Goal: Task Accomplishment & Management: Use online tool/utility

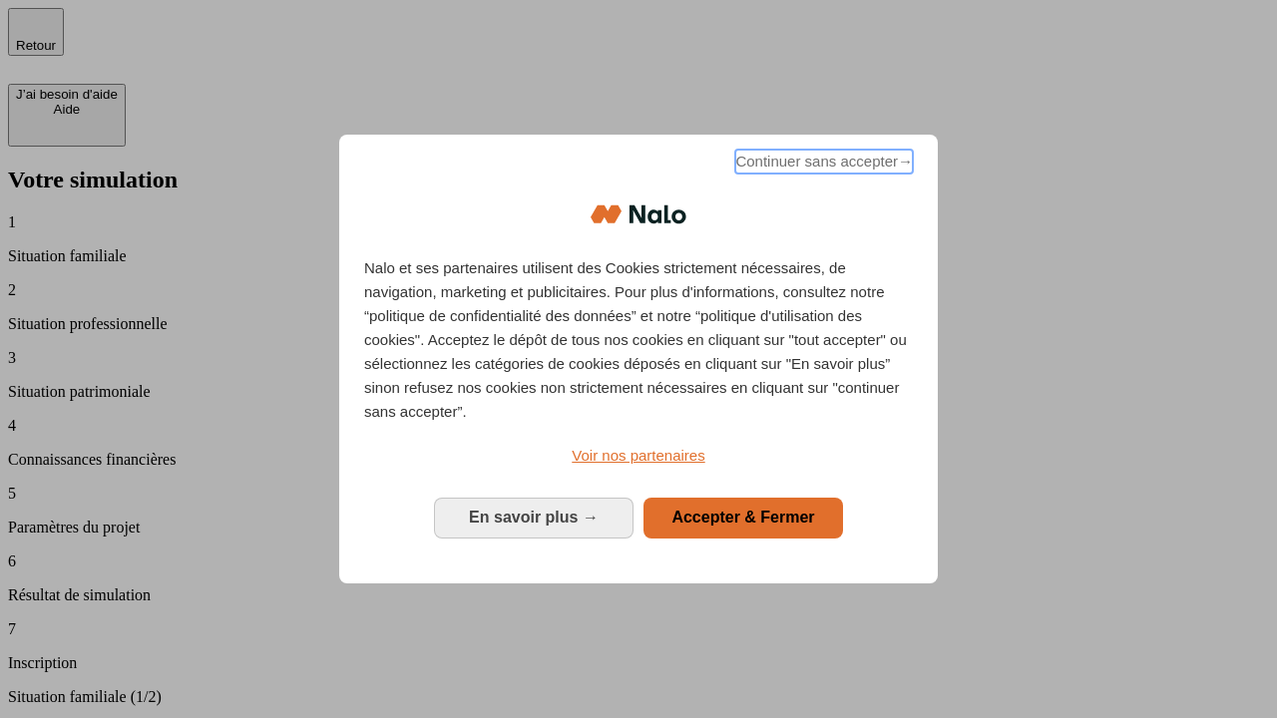
click at [822, 165] on span "Continuer sans accepter →" at bounding box center [824, 162] width 178 height 24
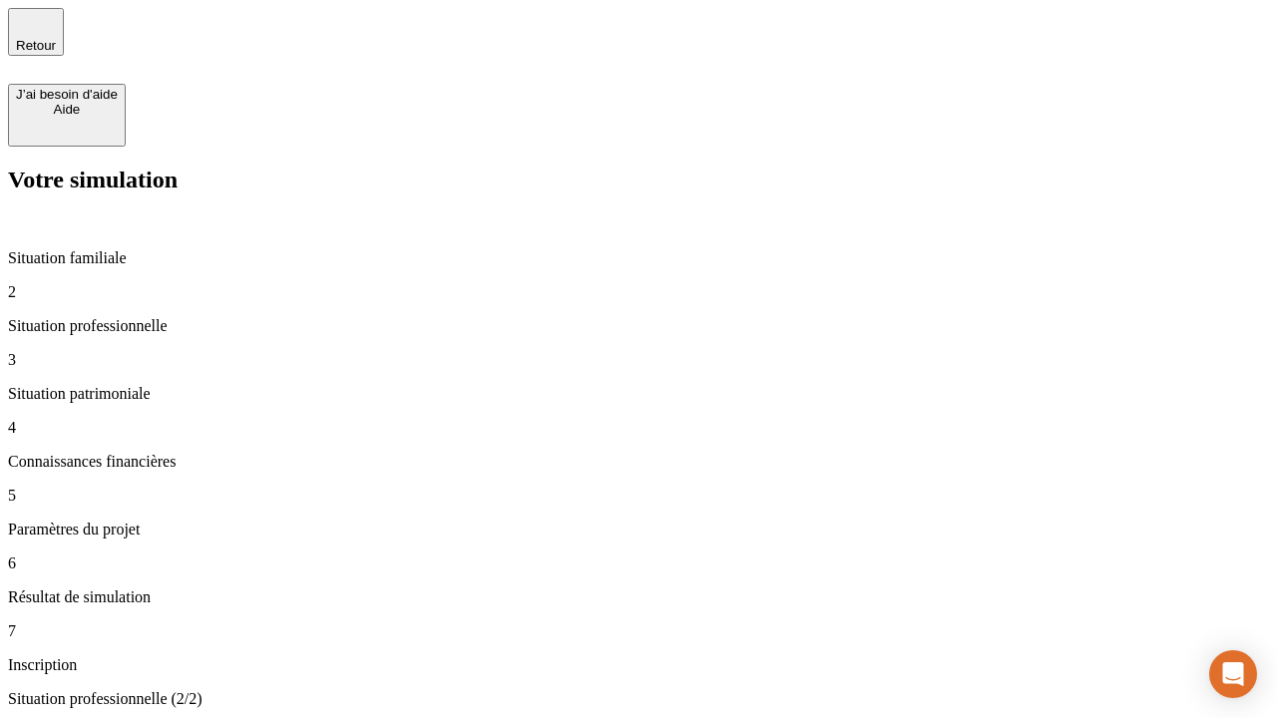
type input "30 000"
type input "1 000"
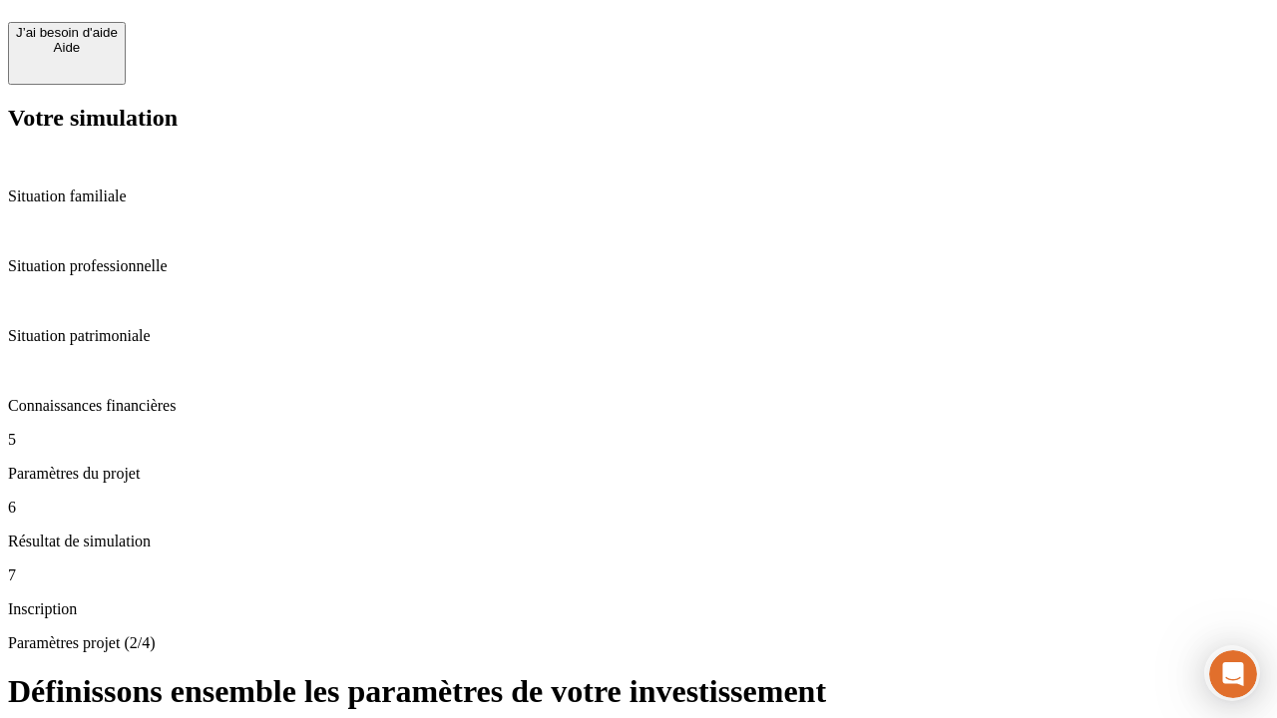
scroll to position [20, 0]
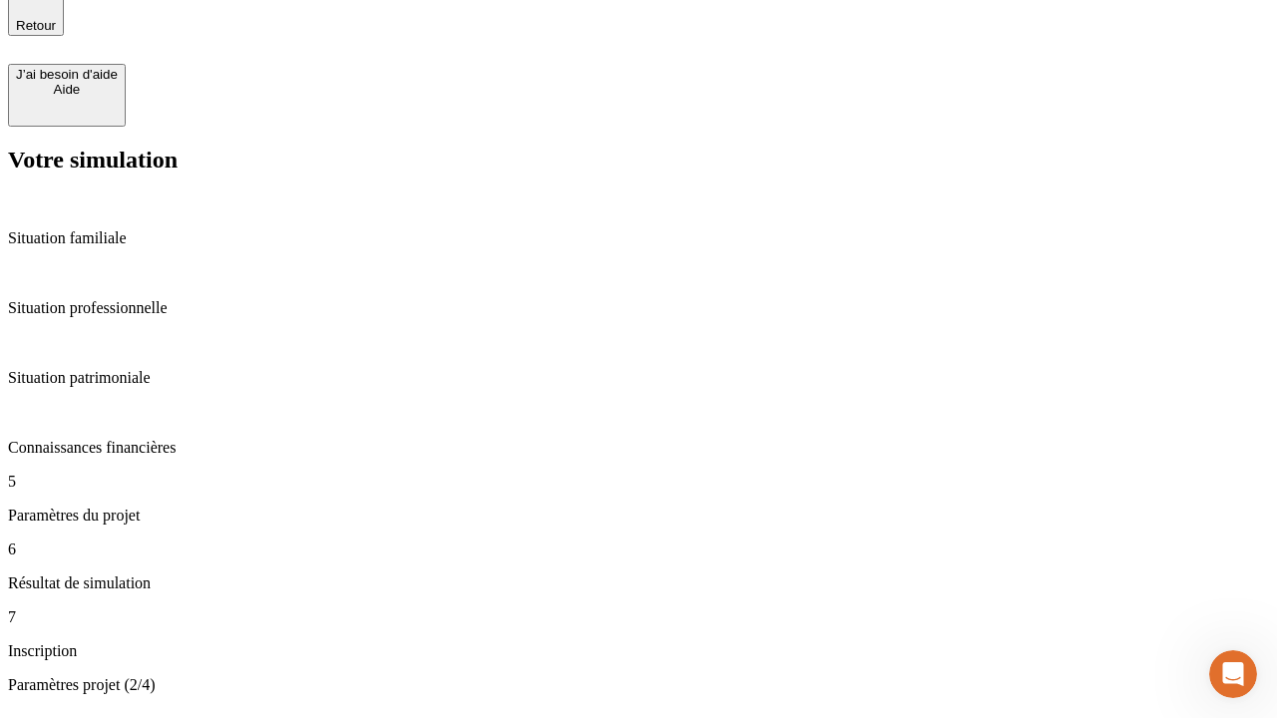
type input "65"
type input "5 000"
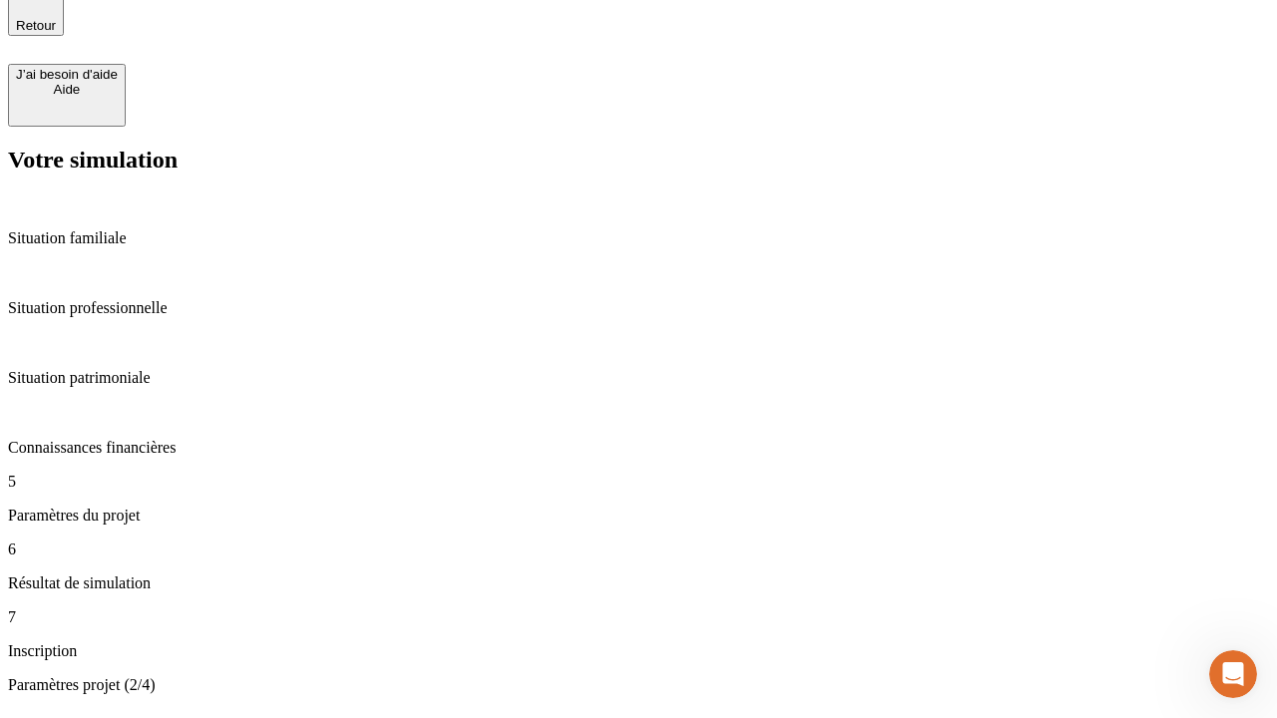
type input "640"
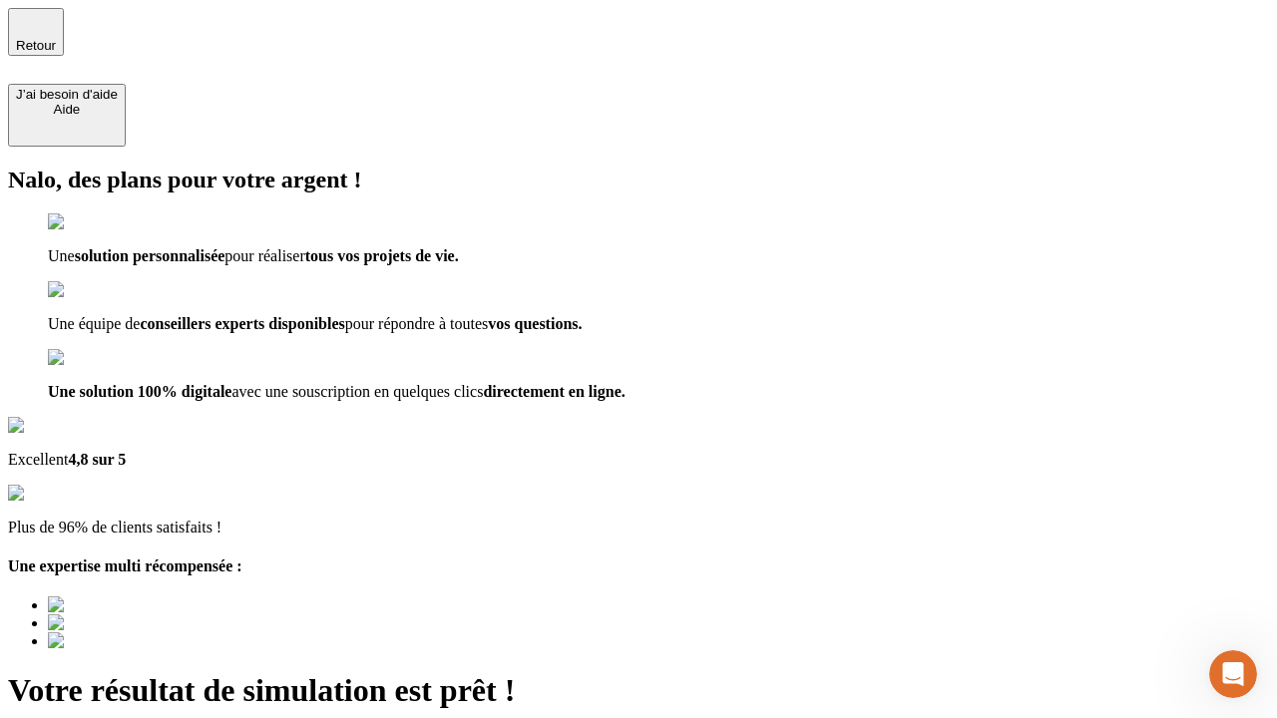
type input "[EMAIL_ADDRESS][DOMAIN_NAME]"
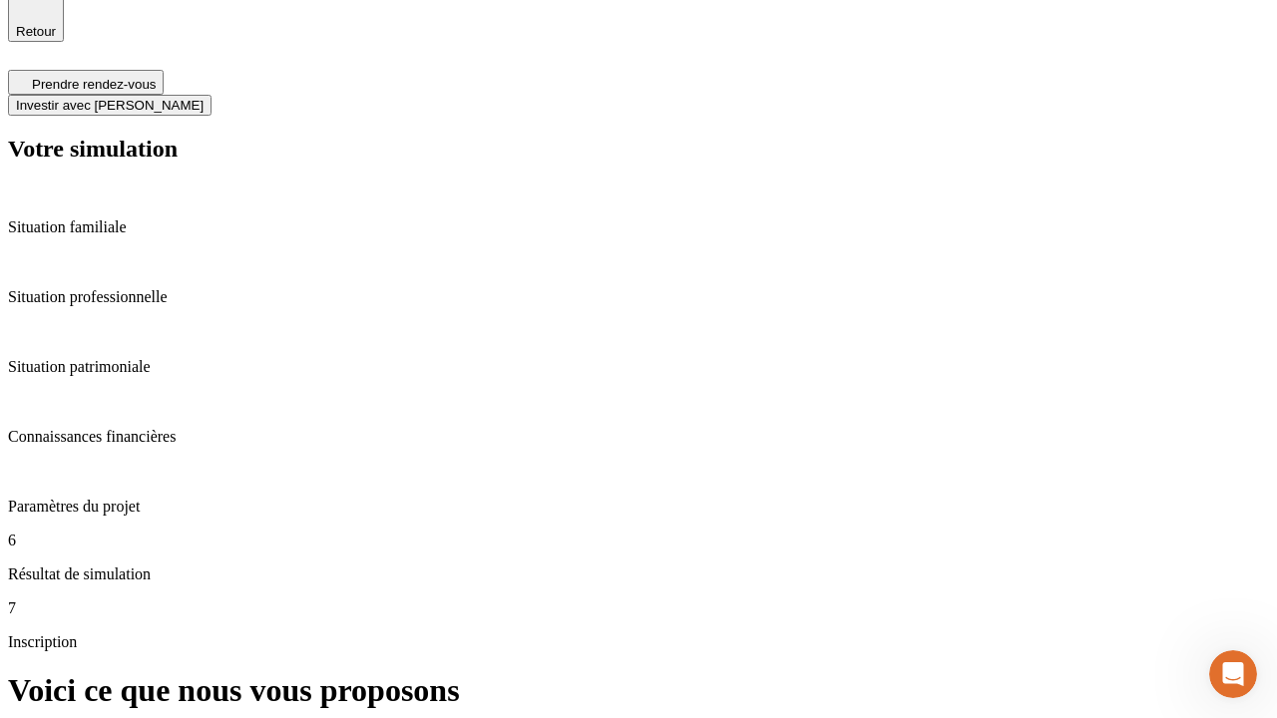
click at [203, 98] on span "Investir avec [PERSON_NAME]" at bounding box center [110, 105] width 188 height 15
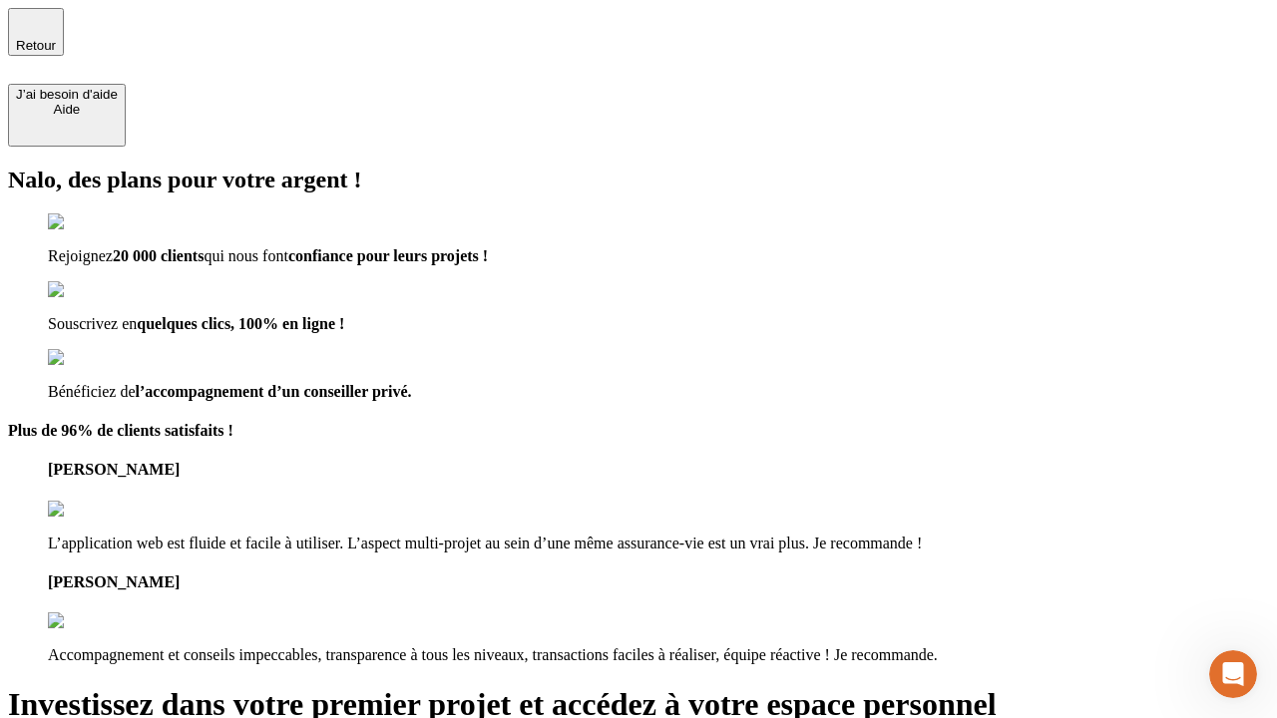
type input "[PERSON_NAME][EMAIL_ADDRESS][DOMAIN_NAME]"
